Goal: Task Accomplishment & Management: Use online tool/utility

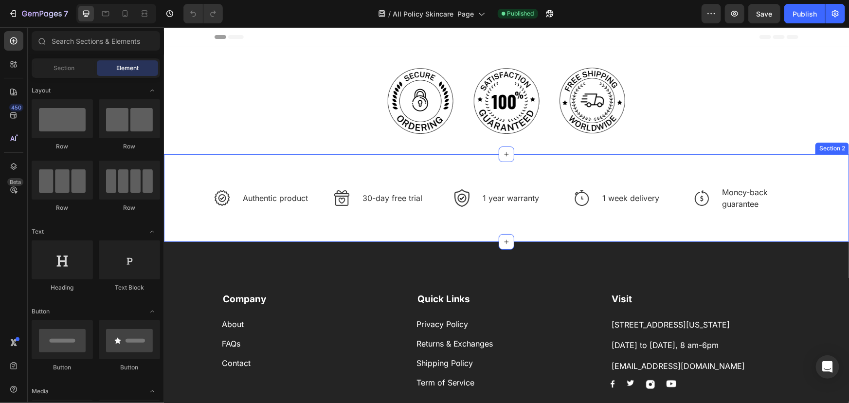
click at [397, 219] on div "Image Authentic product Text block Row Image 30-day free trial Text block Row I…" at bounding box center [506, 205] width 670 height 41
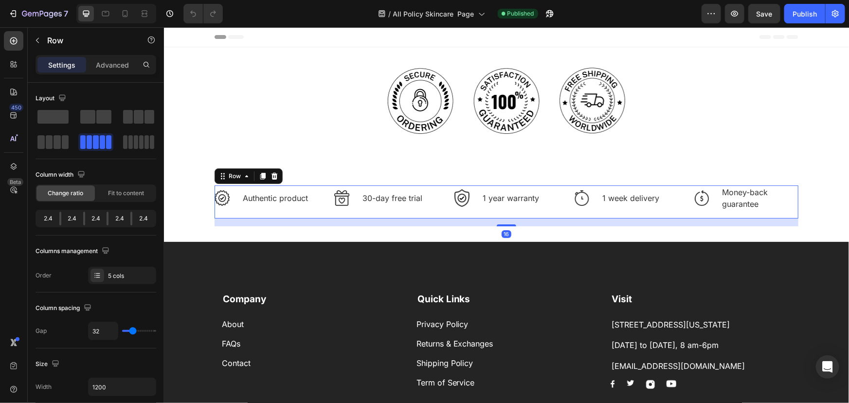
click at [352, 215] on div "Image 30-day free trial Text block Row" at bounding box center [386, 201] width 104 height 33
click at [271, 172] on icon at bounding box center [274, 176] width 8 height 8
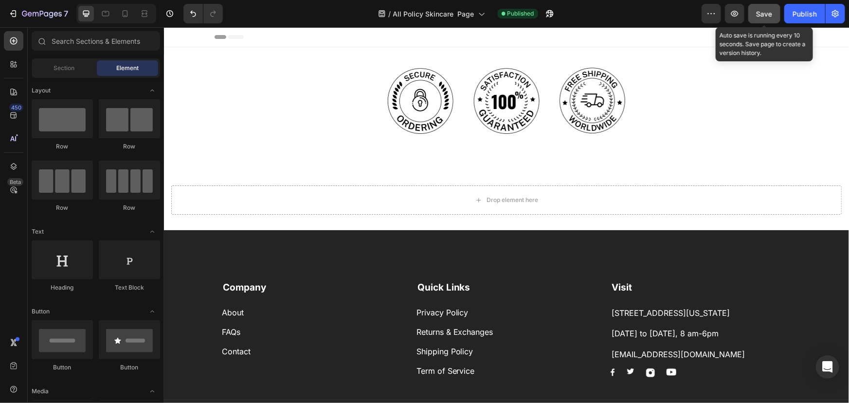
click at [770, 13] on span "Save" at bounding box center [764, 14] width 16 height 8
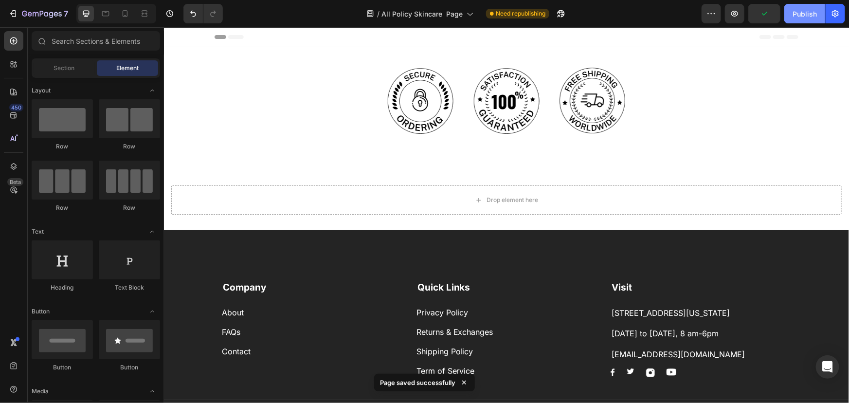
click at [797, 12] on div "Publish" at bounding box center [804, 14] width 24 height 10
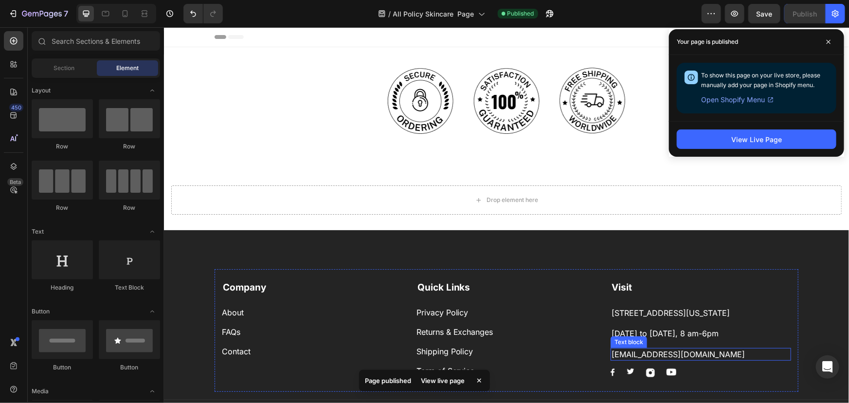
click at [660, 359] on p "[EMAIL_ADDRESS][DOMAIN_NAME]" at bounding box center [700, 353] width 179 height 11
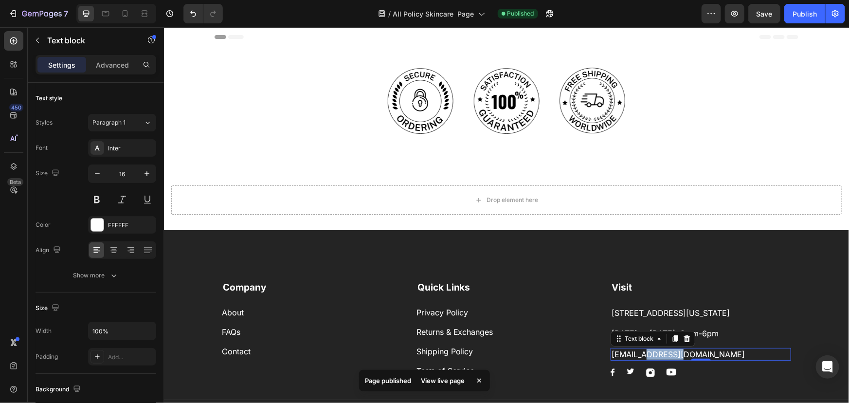
click at [660, 359] on p "[EMAIL_ADDRESS][DOMAIN_NAME]" at bounding box center [700, 353] width 179 height 11
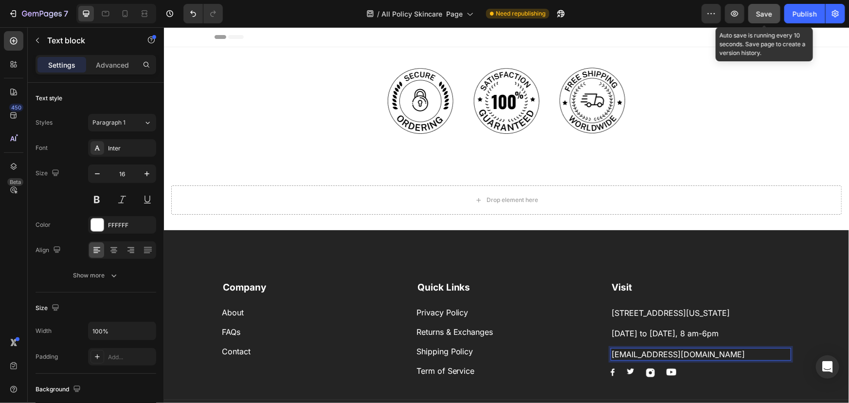
click at [769, 12] on span "Save" at bounding box center [764, 14] width 16 height 8
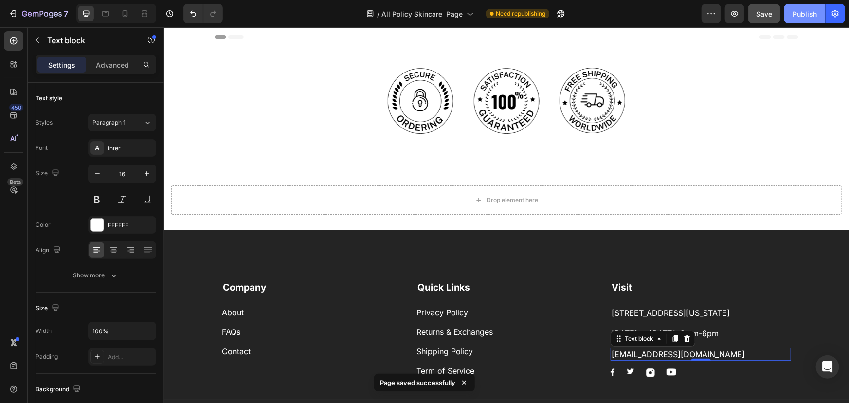
click at [798, 10] on div "Publish" at bounding box center [804, 14] width 24 height 10
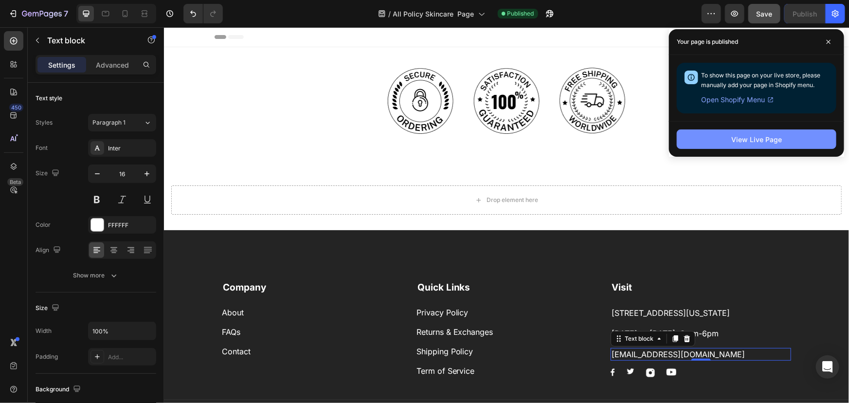
click at [758, 138] on div "View Live Page" at bounding box center [756, 139] width 51 height 10
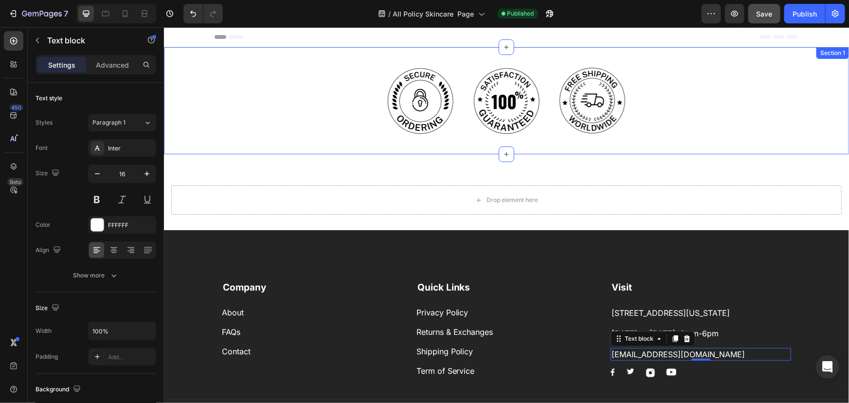
click at [372, 146] on div "Image Image Image Row Section 1" at bounding box center [505, 100] width 685 height 107
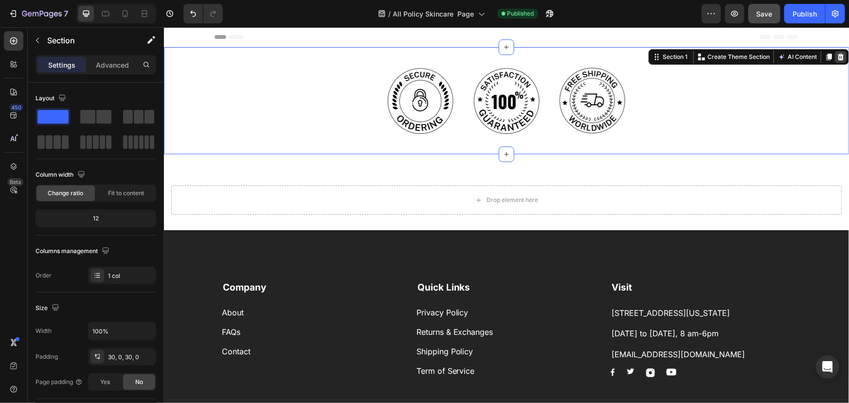
click at [837, 57] on icon at bounding box center [840, 56] width 6 height 7
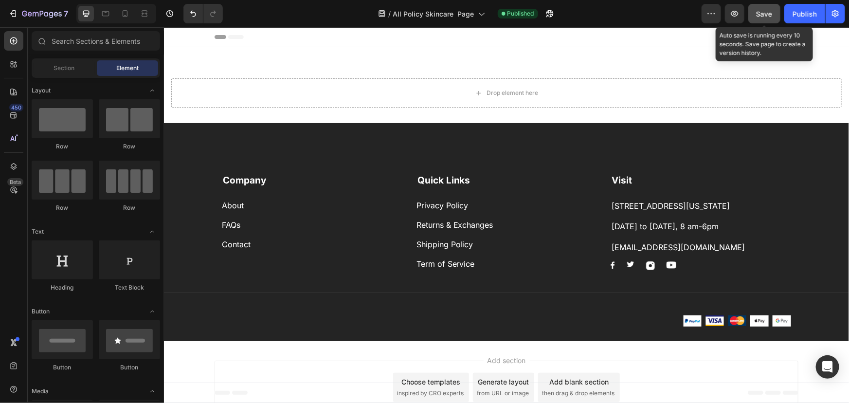
click at [762, 14] on span "Save" at bounding box center [764, 14] width 16 height 8
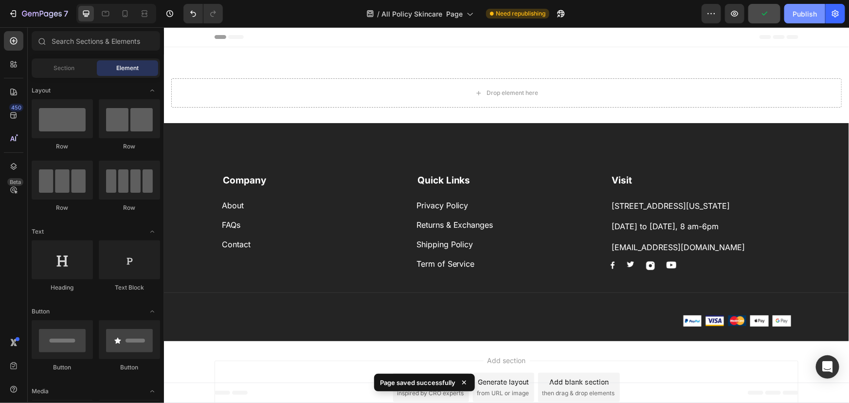
click at [800, 14] on div "Publish" at bounding box center [804, 14] width 24 height 10
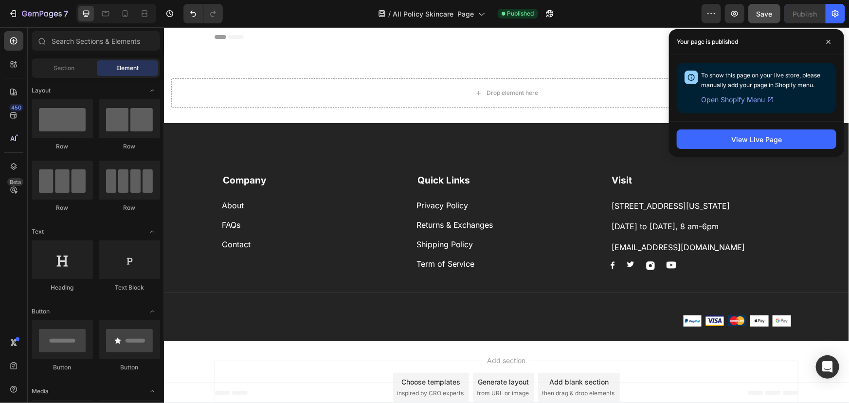
click at [700, 149] on div "View Live Page" at bounding box center [756, 139] width 175 height 36
click at [718, 140] on button "View Live Page" at bounding box center [757, 138] width 160 height 19
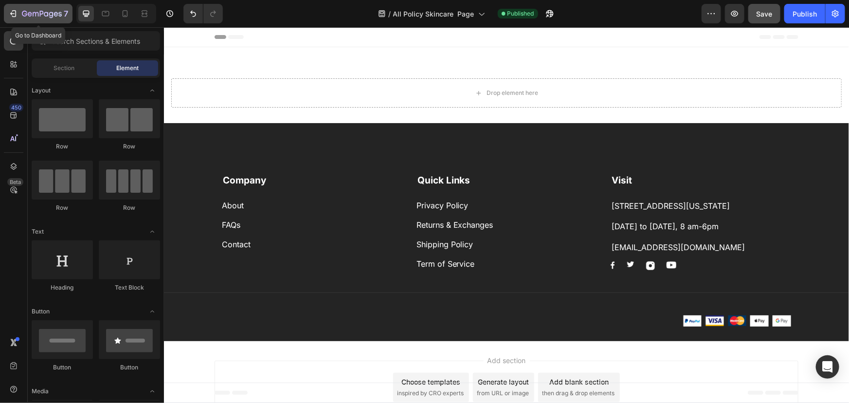
click at [12, 12] on icon "button" at bounding box center [13, 14] width 10 height 10
